Goal: Obtain resource: Obtain resource

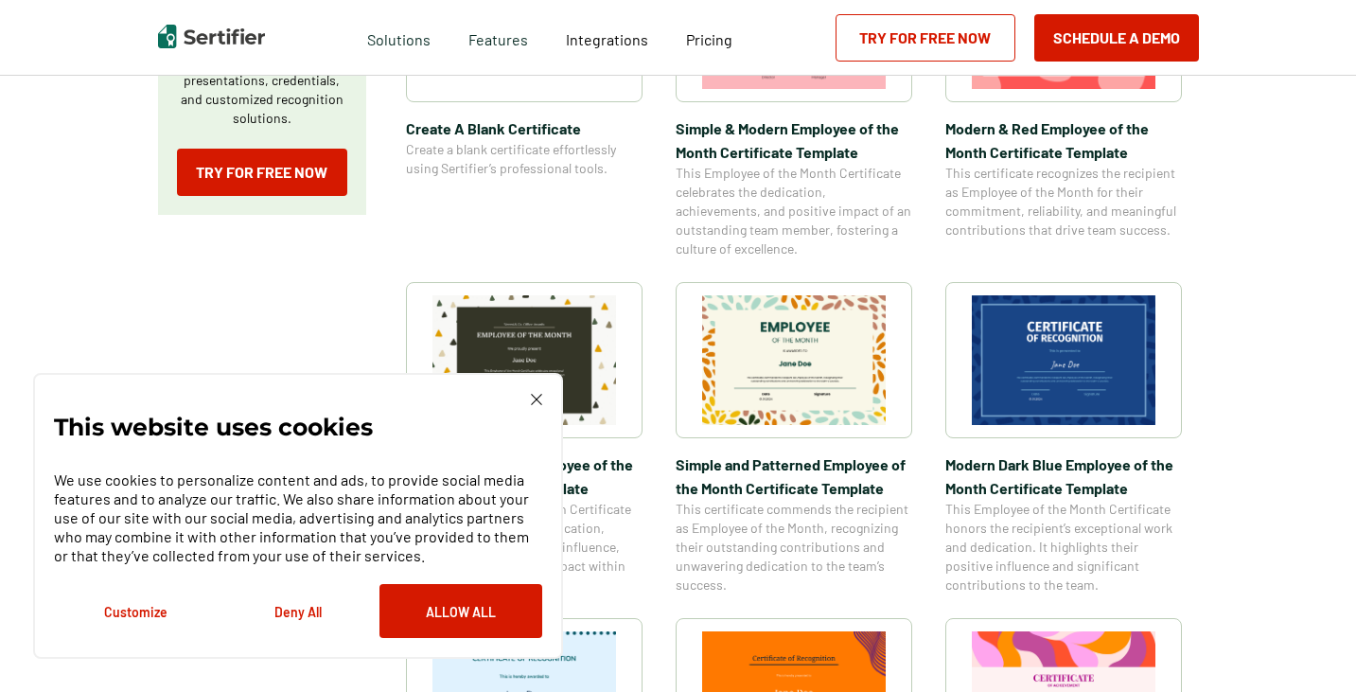
scroll to position [662, 0]
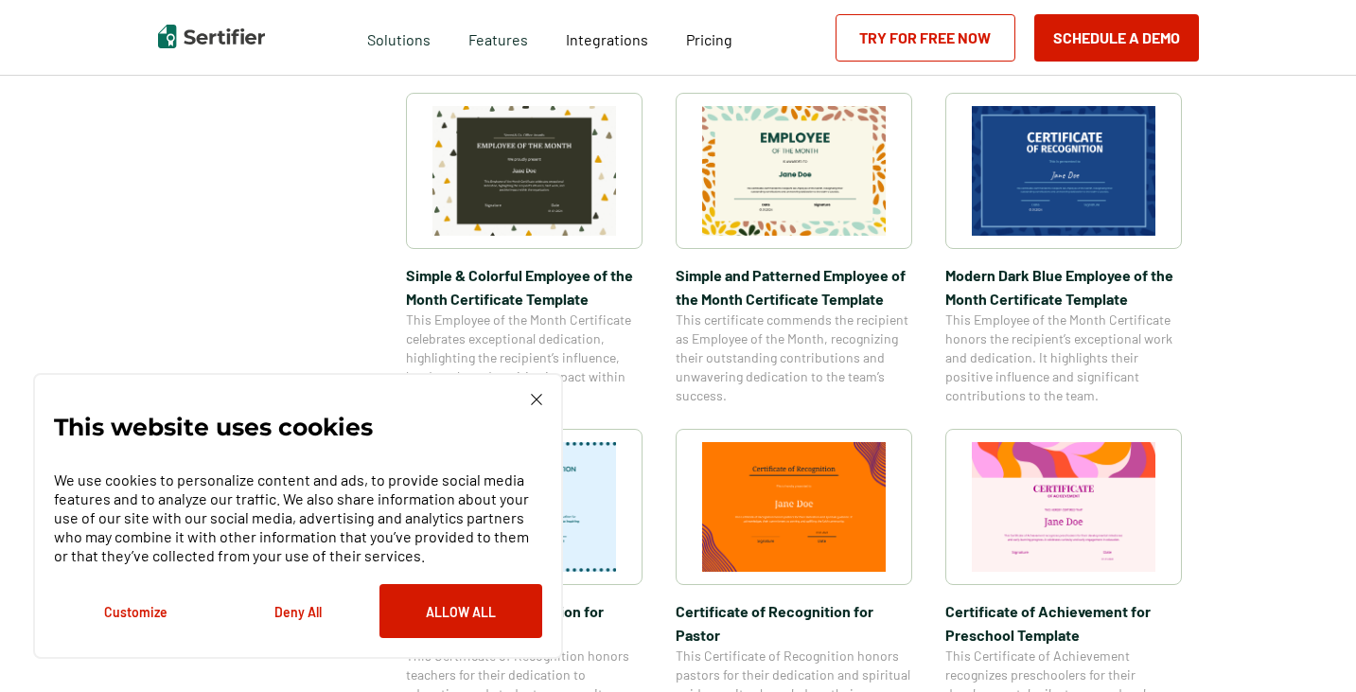
click at [537, 399] on img at bounding box center [536, 399] width 11 height 11
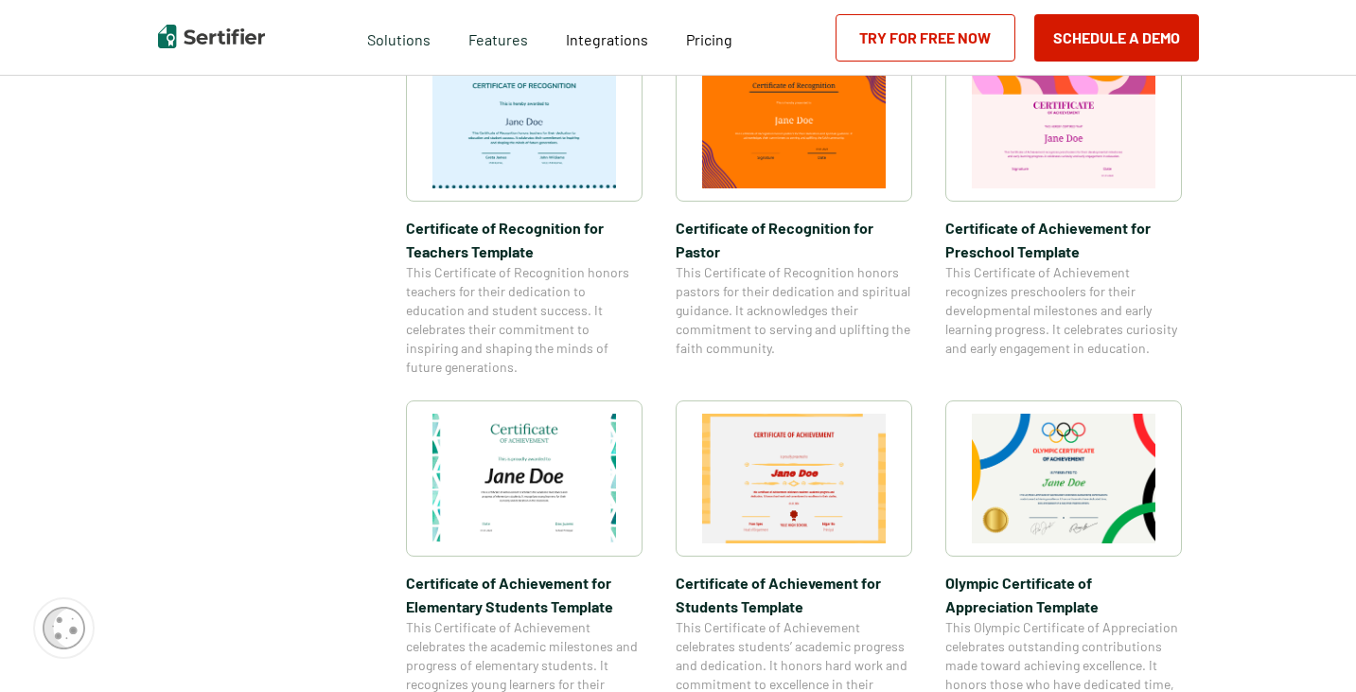
scroll to position [1230, 0]
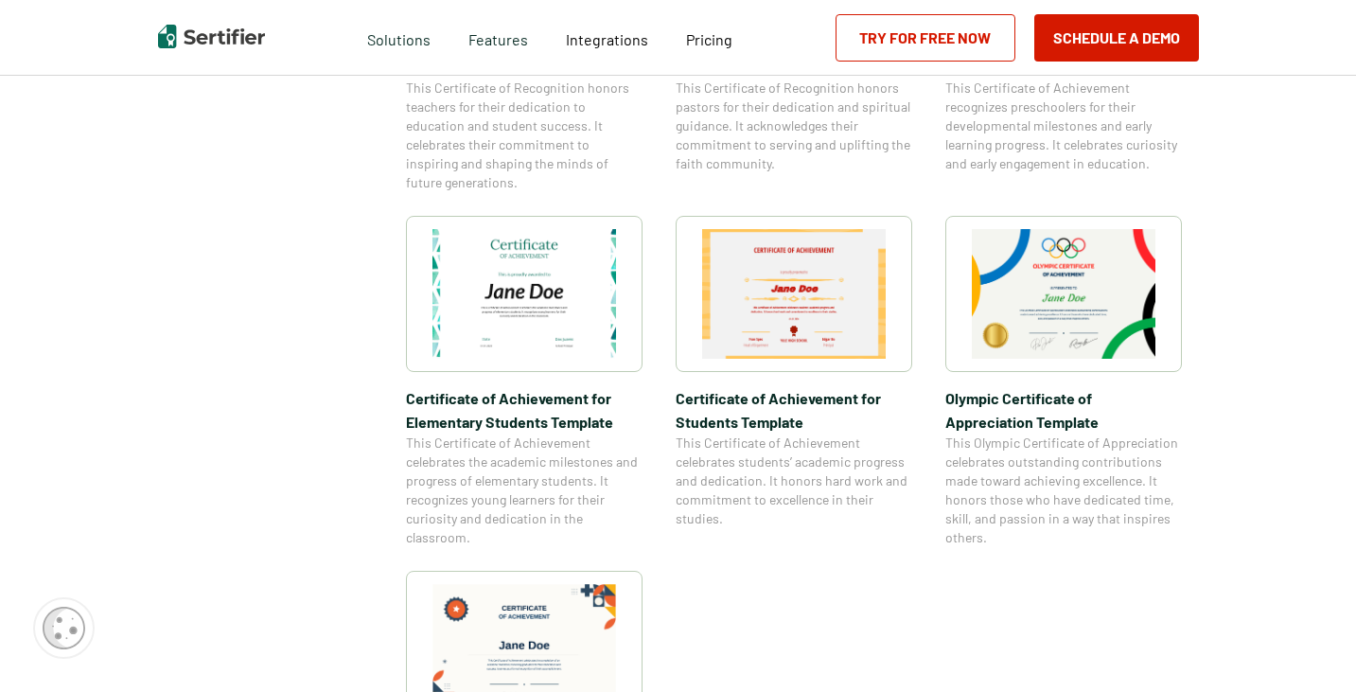
click at [569, 329] on img at bounding box center [524, 294] width 184 height 130
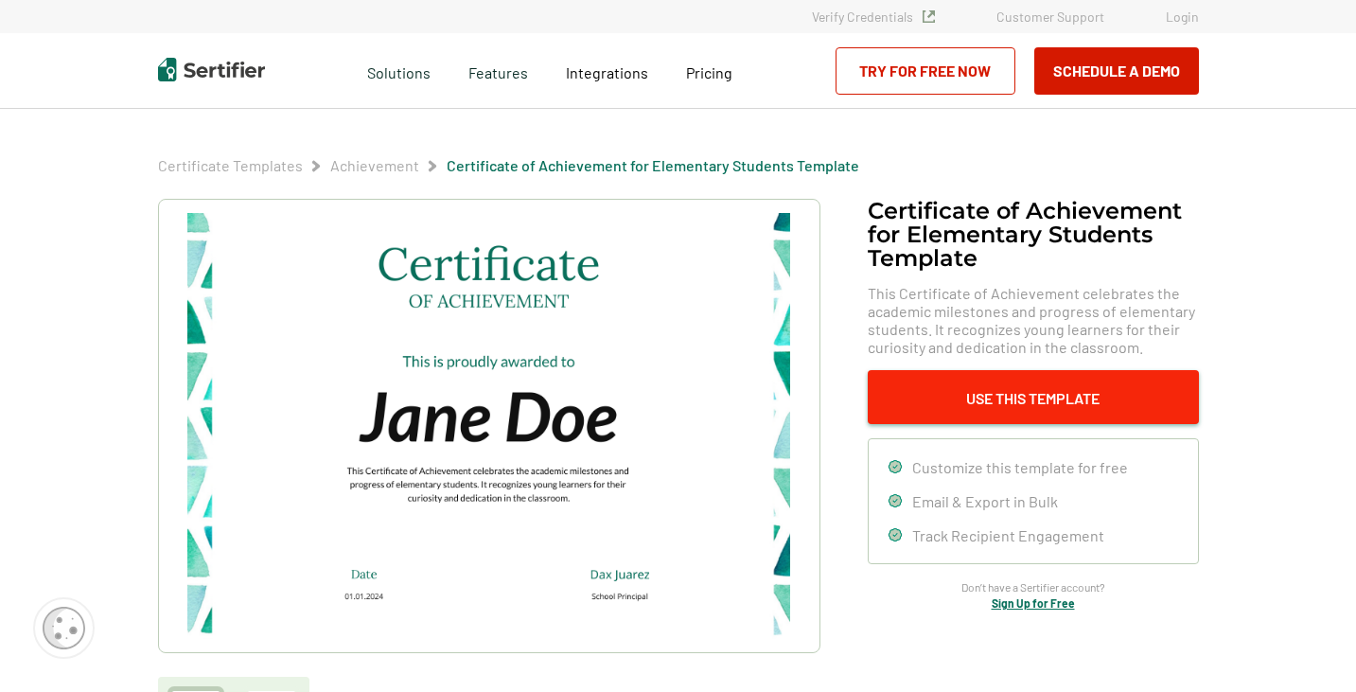
click at [1054, 381] on button "Use This Template" at bounding box center [1033, 397] width 331 height 54
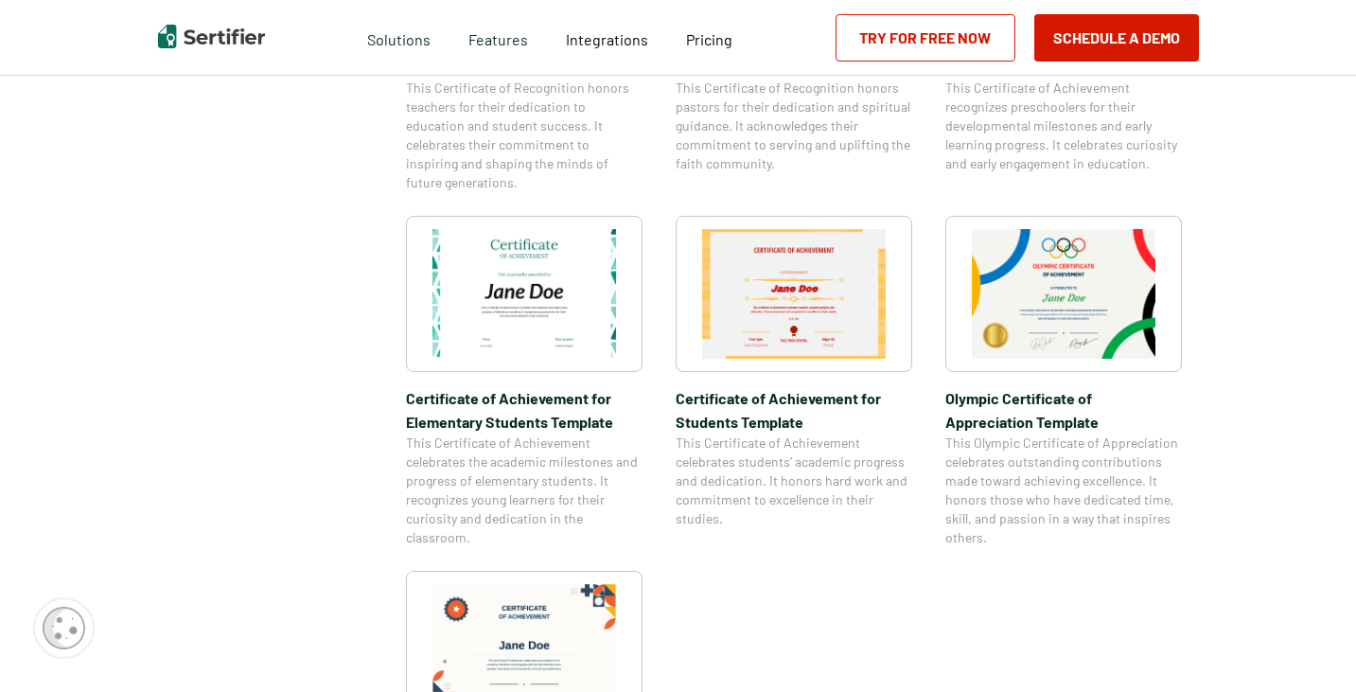
scroll to position [2728, 0]
